Goal: Communication & Community: Share content

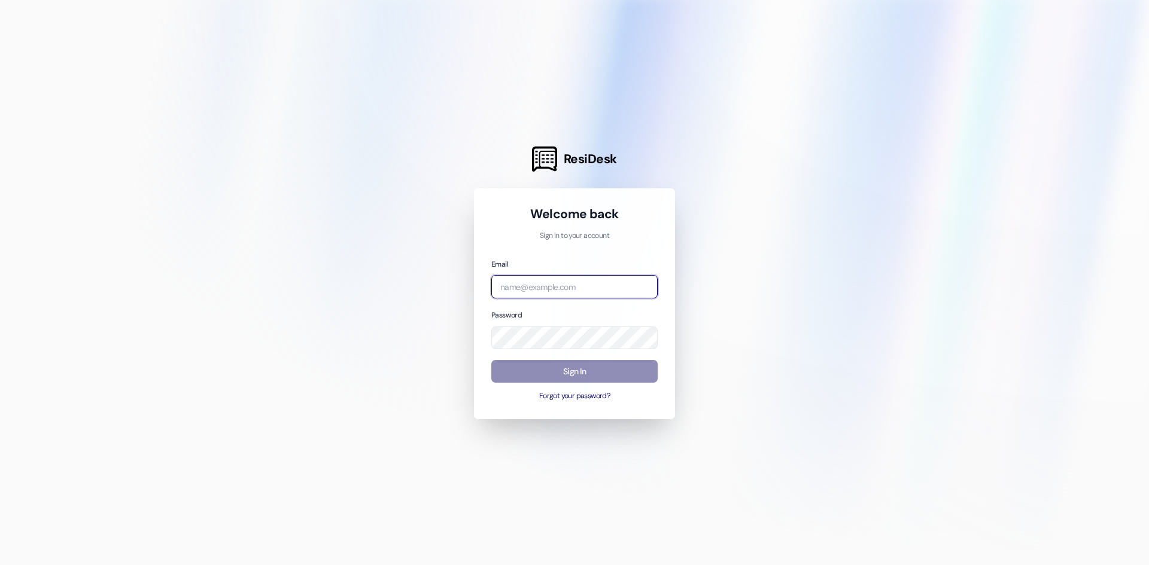
type input "[PERSON_NAME][EMAIL_ADDRESS][DOMAIN_NAME]"
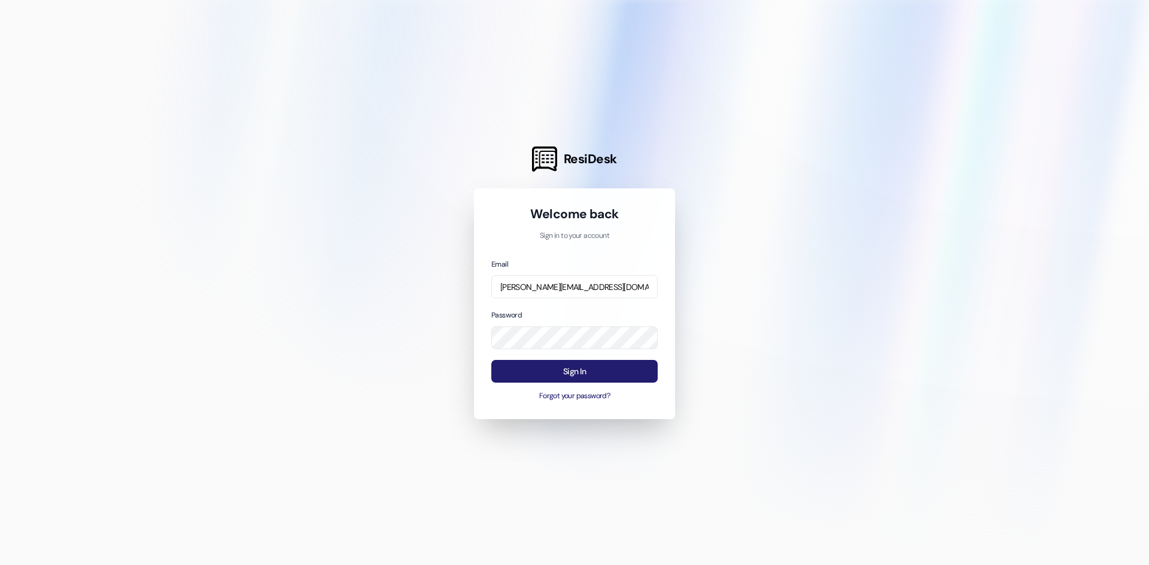
click at [574, 373] on button "Sign In" at bounding box center [574, 371] width 166 height 23
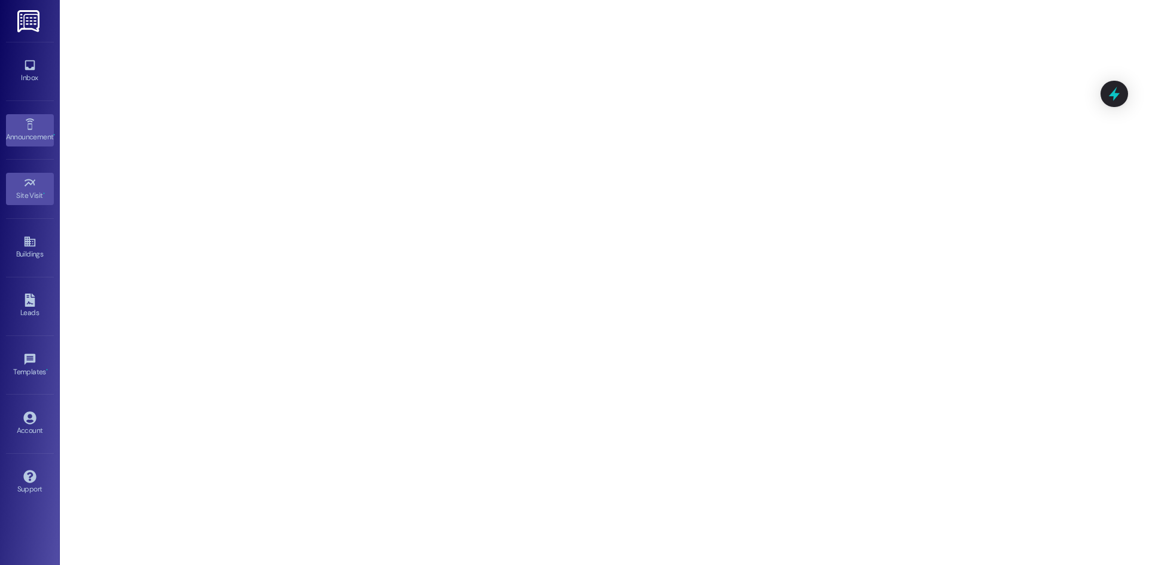
click at [39, 132] on div "Announcement •" at bounding box center [30, 137] width 60 height 12
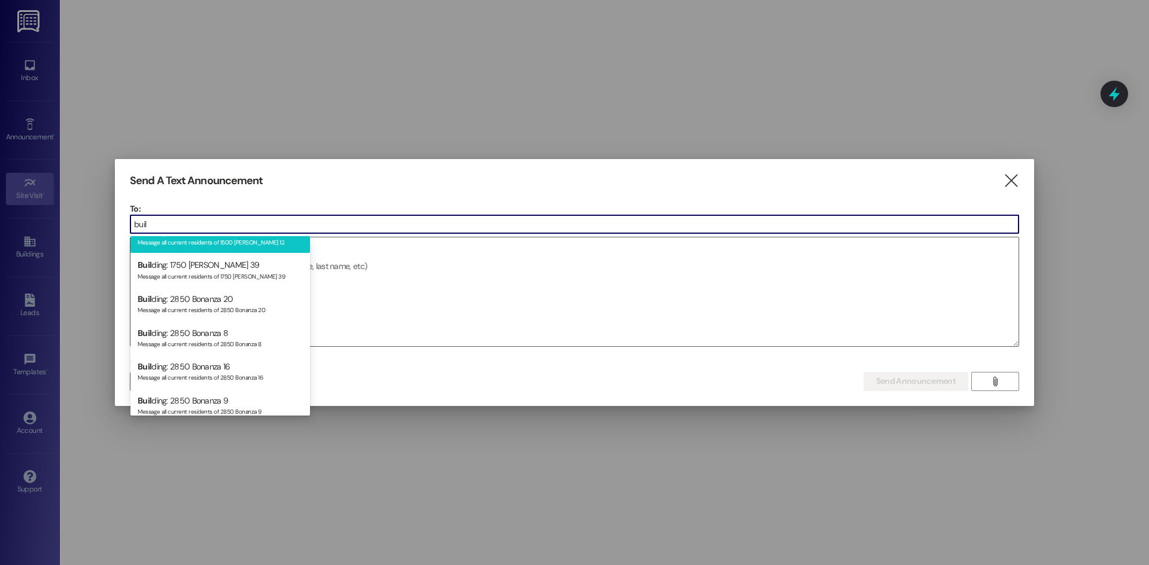
scroll to position [2905, 0]
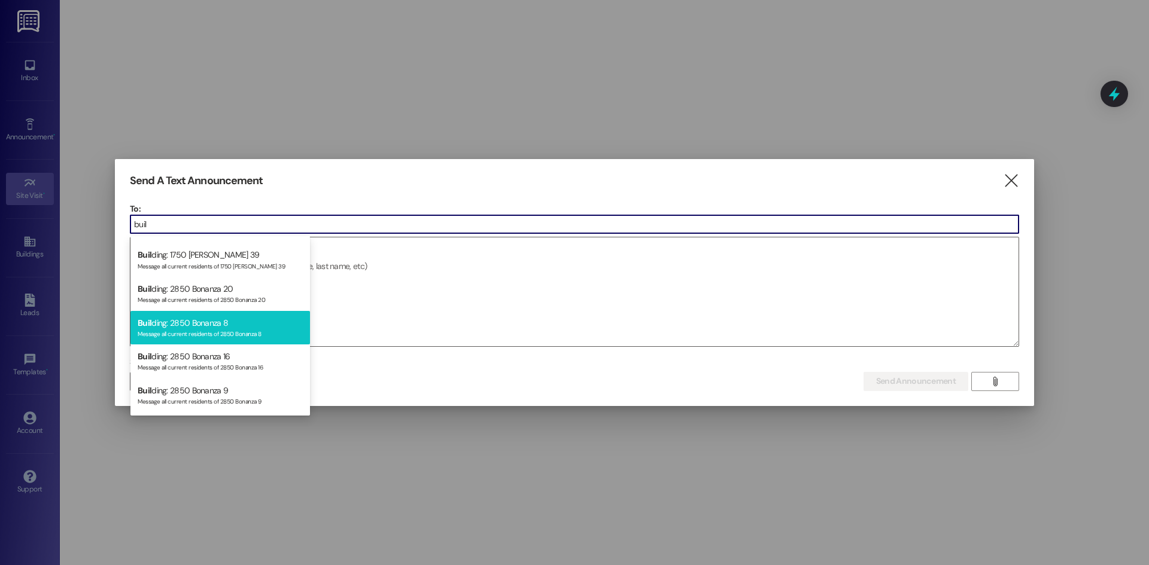
type input "buil"
click at [188, 327] on div "Buil ding: 2850 Bonanza 8 Message all current residents of 2850 Bonanza 8" at bounding box center [219, 328] width 179 height 34
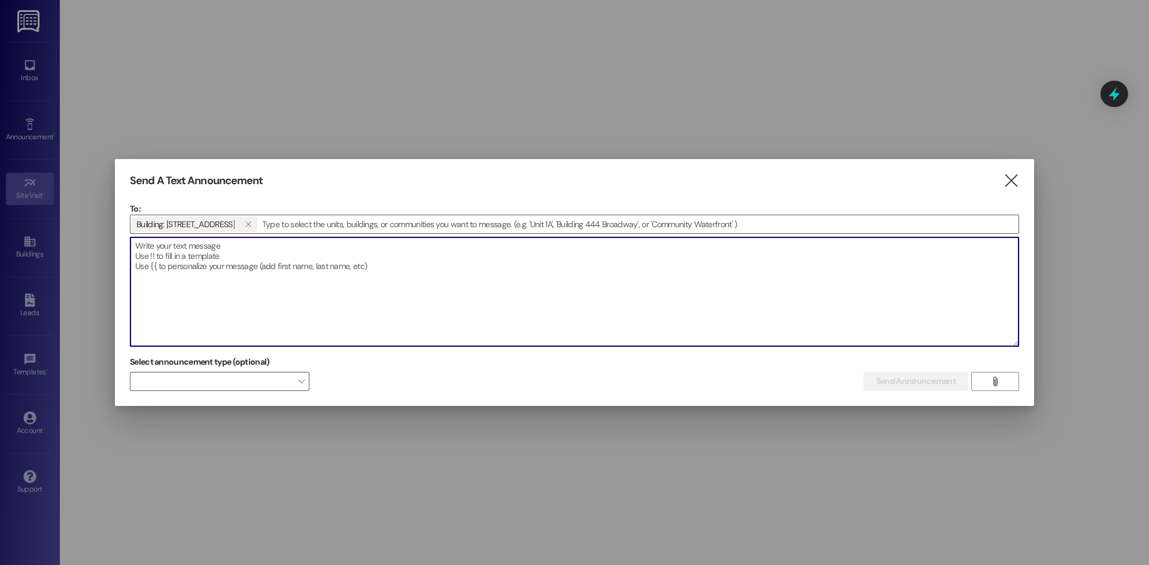
click at [206, 289] on textarea at bounding box center [574, 291] width 888 height 109
click at [279, 269] on textarea "Hello Residents, Due to an emergency plumbing issue what will be shut off." at bounding box center [574, 291] width 888 height 109
drag, startPoint x: 282, startPoint y: 269, endPoint x: 273, endPoint y: 269, distance: 9.6
click at [273, 269] on textarea "Hello Residents, Due to an emergency plumbing issue what will be shut off." at bounding box center [574, 291] width 888 height 109
click at [351, 265] on textarea "Hello Residents, Due to an emergency plumbing issue water will be shut off." at bounding box center [574, 291] width 888 height 109
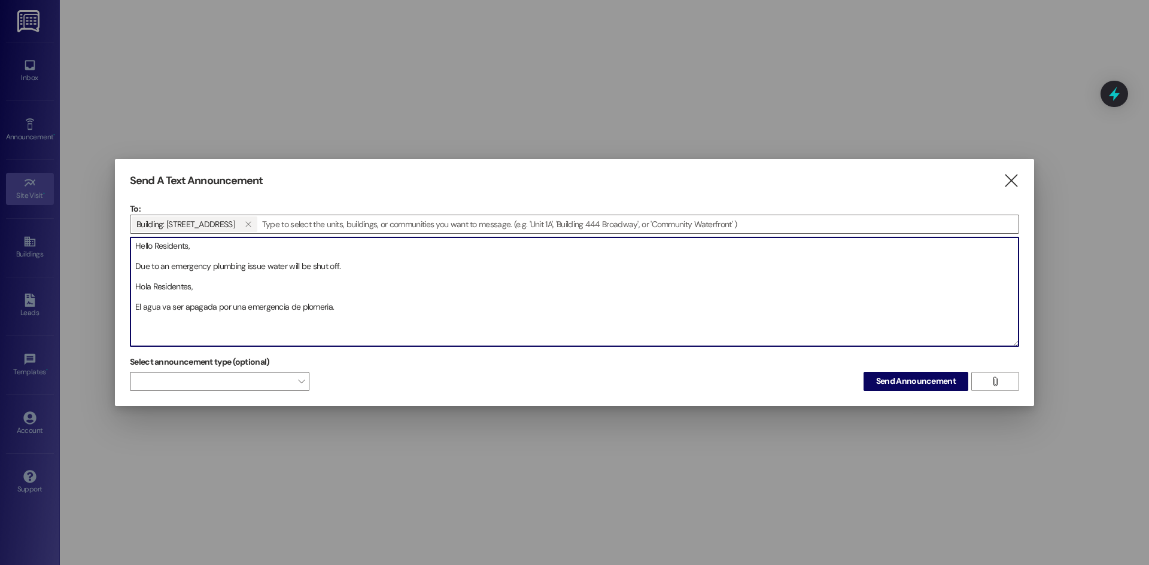
click at [367, 297] on textarea "Hello Residents, Due to an emergency plumbing issue water will be shut off. Hol…" at bounding box center [574, 291] width 888 height 109
click at [360, 307] on textarea "Hello Residents, Due to an emergency plumbing issue water will be shut off. Hol…" at bounding box center [574, 291] width 888 height 109
click at [334, 306] on textarea "Hello Residents, Due to an emergency plumbing issue water will be shut off. Hol…" at bounding box center [574, 291] width 888 height 109
type textarea "Hello Residents, Due to an emergency plumbing issue water will be shut off. Hol…"
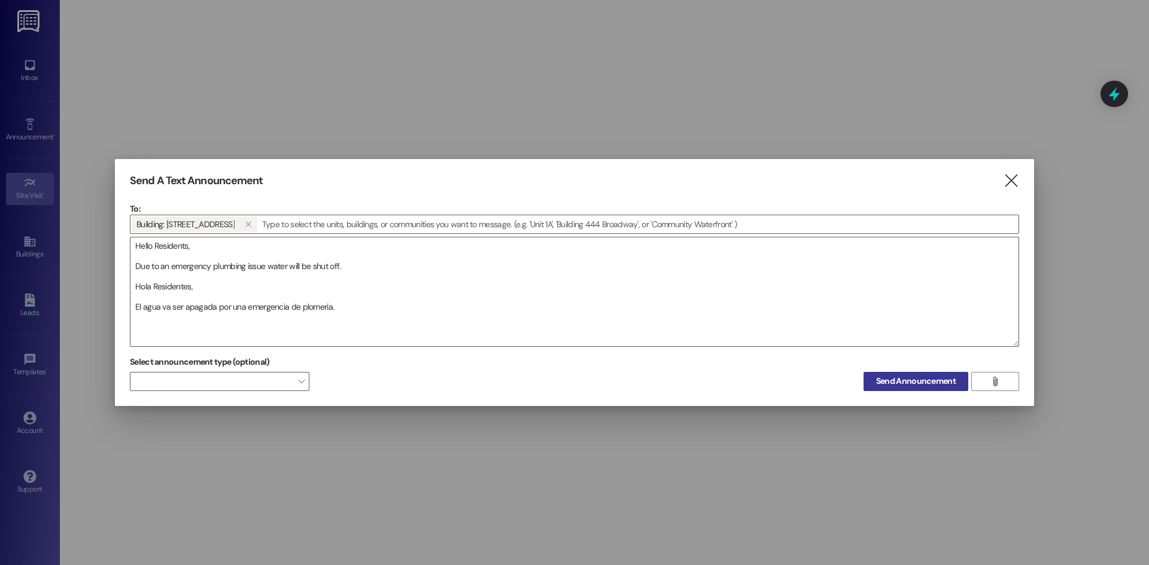
click at [937, 383] on span "Send Announcement" at bounding box center [916, 381] width 80 height 13
